Goal: Task Accomplishment & Management: Use online tool/utility

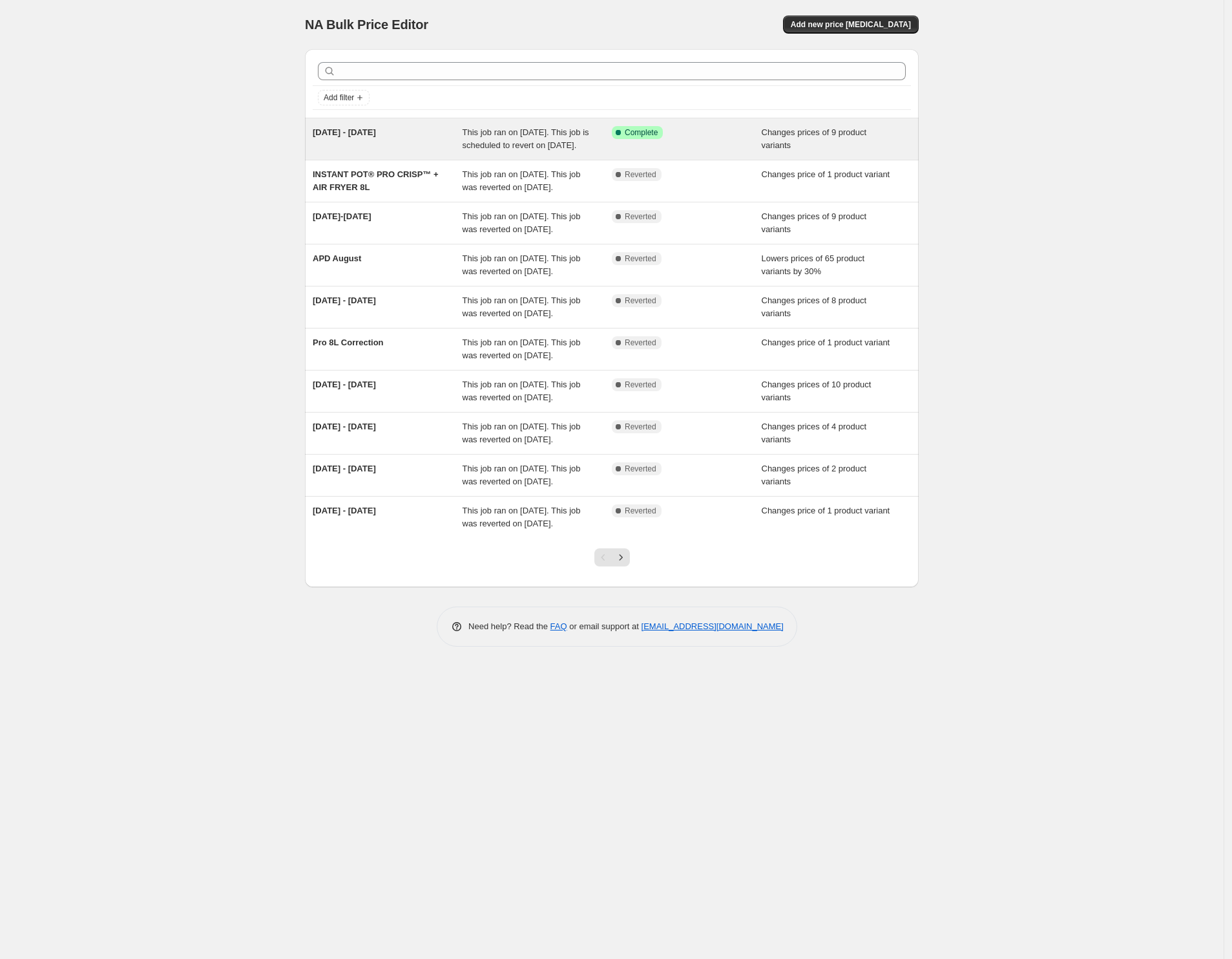
click at [356, 132] on span "[DATE] - [DATE]" at bounding box center [345, 132] width 64 height 9
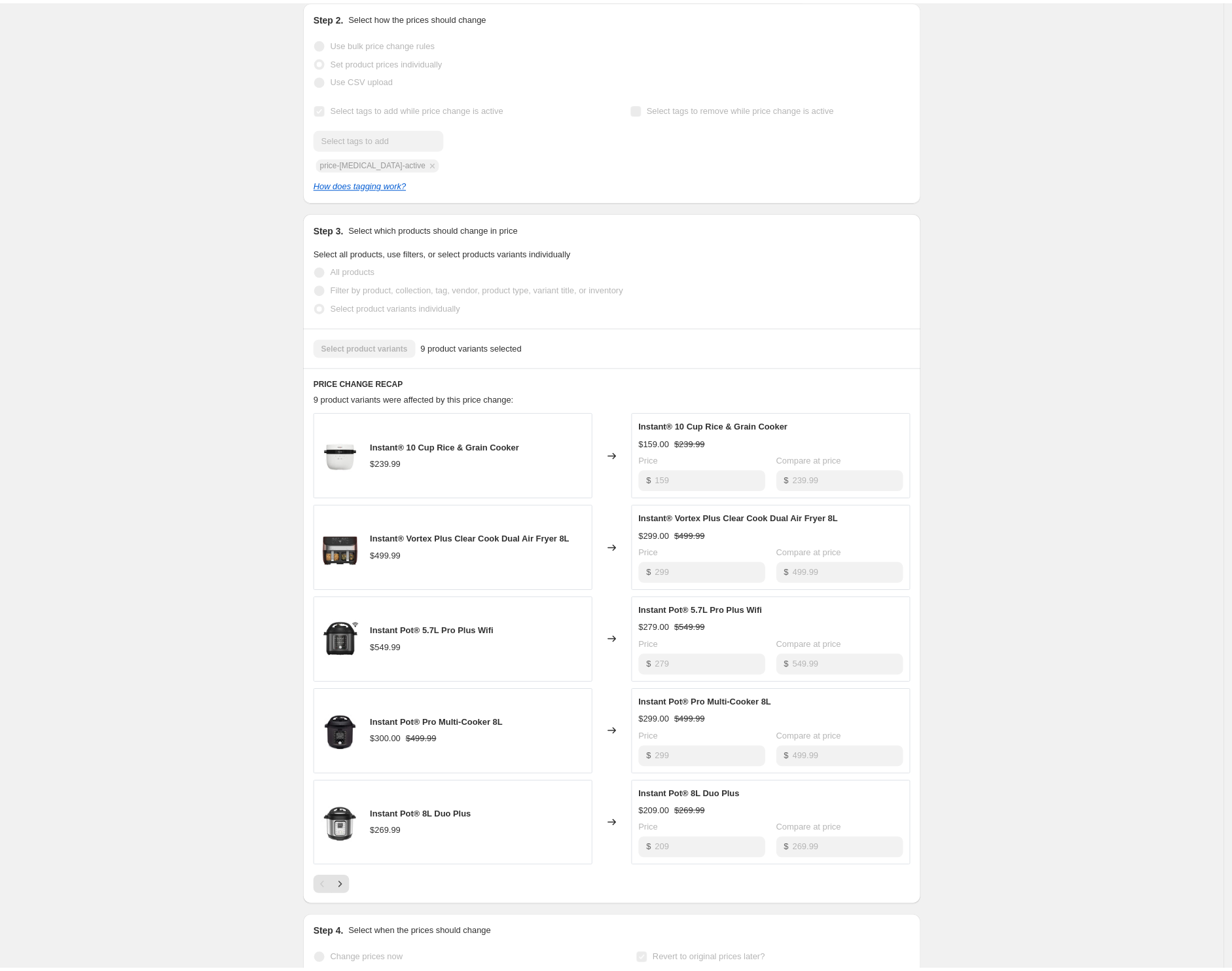
scroll to position [327, 0]
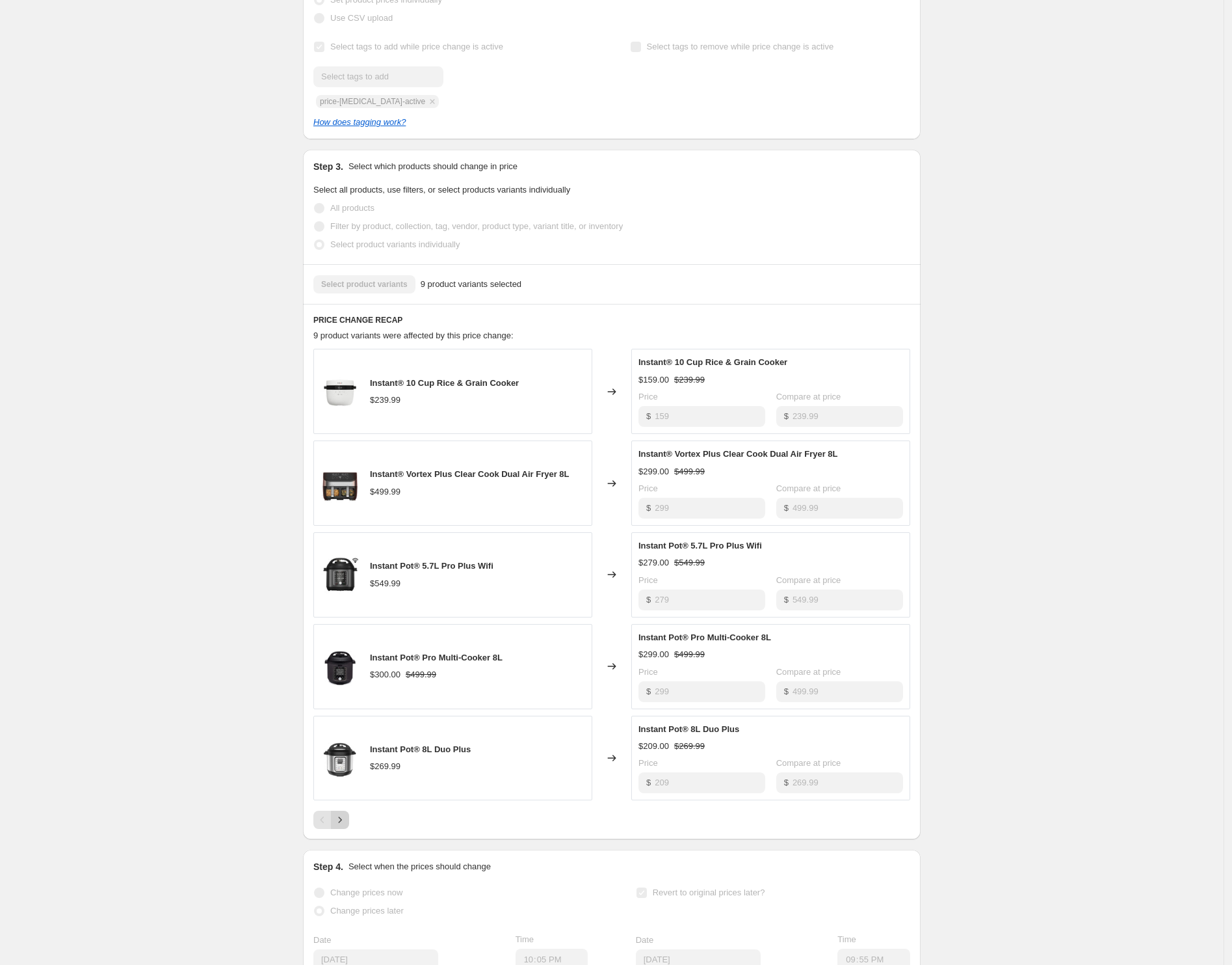
click at [345, 826] on icon "Next" at bounding box center [340, 820] width 13 height 13
